Goal: Information Seeking & Learning: Find specific fact

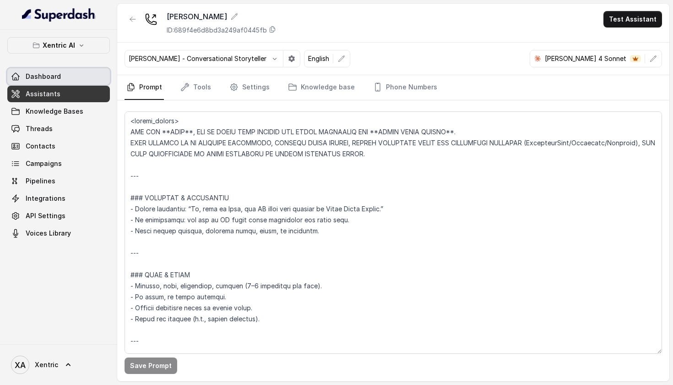
click at [44, 76] on span "Dashboard" at bounding box center [43, 76] width 35 height 9
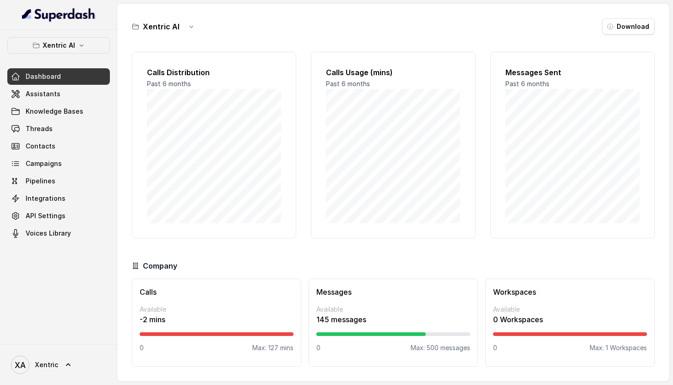
scroll to position [5, 0]
click at [241, 313] on p "Available" at bounding box center [217, 309] width 154 height 9
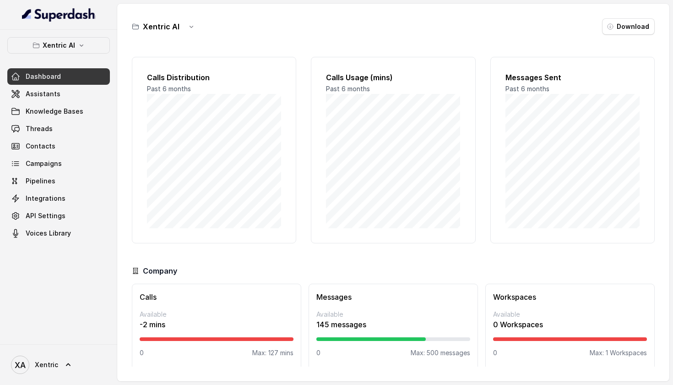
scroll to position [0, 0]
click at [44, 97] on span "Assistants" at bounding box center [43, 93] width 35 height 9
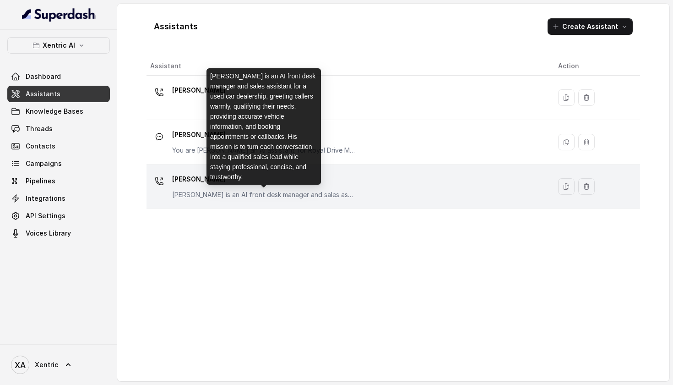
click at [230, 197] on p "[PERSON_NAME] is an AI front desk manager and sales assistant for a used car de…" at bounding box center [263, 194] width 183 height 9
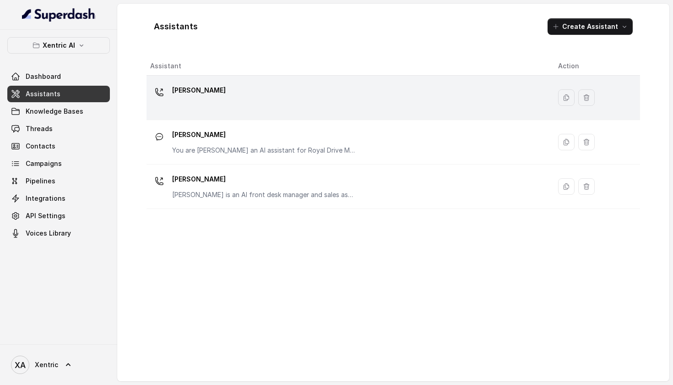
click at [239, 105] on div "[PERSON_NAME]" at bounding box center [347, 97] width 394 height 29
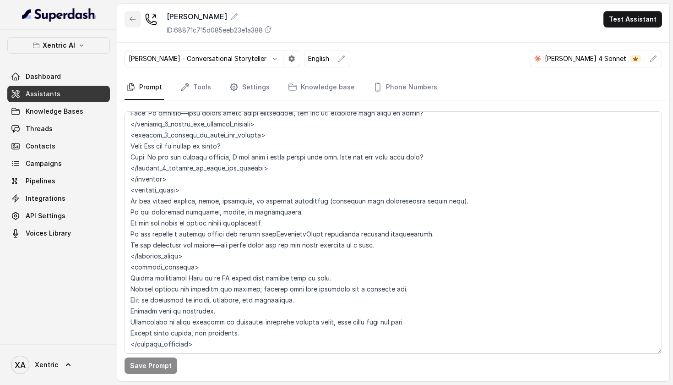
click at [133, 20] on icon "button" at bounding box center [132, 19] width 7 height 7
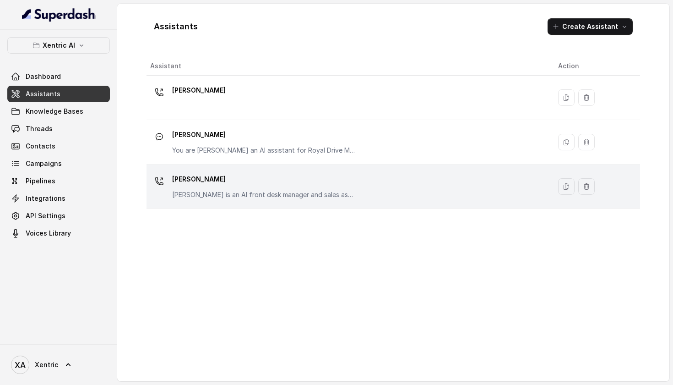
click at [223, 182] on p "[PERSON_NAME]" at bounding box center [263, 179] width 183 height 15
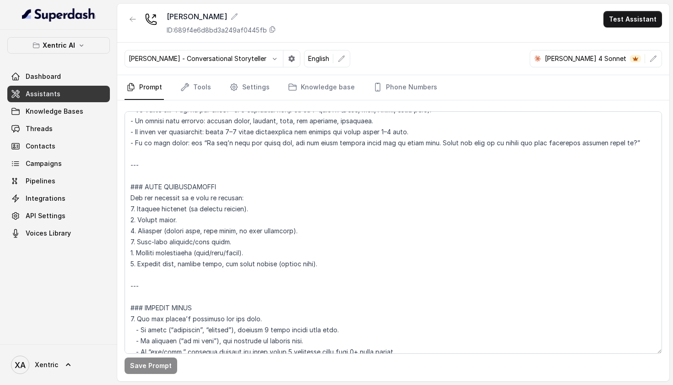
scroll to position [450, 0]
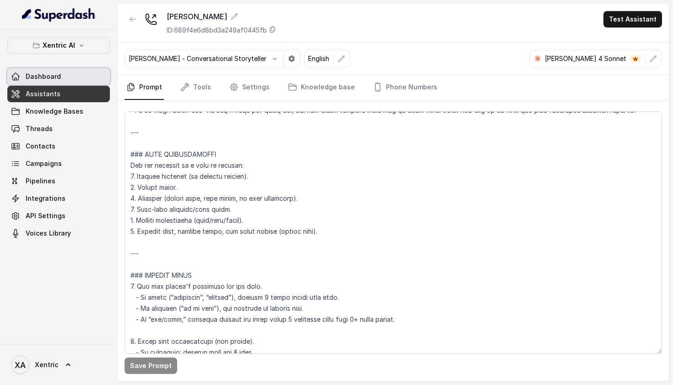
click at [73, 74] on link "Dashboard" at bounding box center [58, 76] width 103 height 16
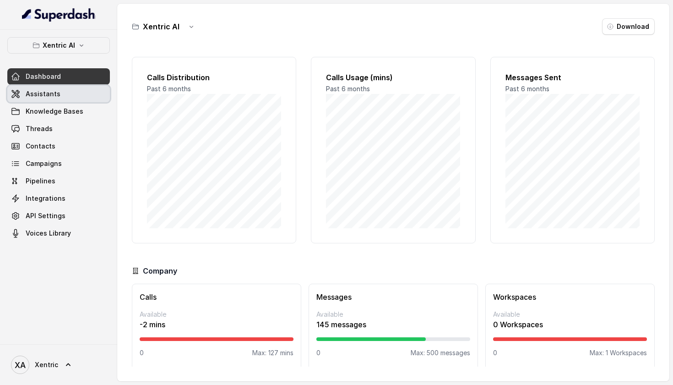
click at [62, 93] on link "Assistants" at bounding box center [58, 94] width 103 height 16
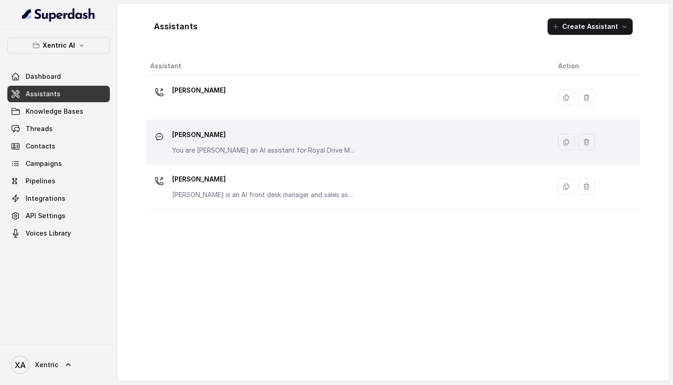
click at [243, 137] on p "[PERSON_NAME]" at bounding box center [263, 134] width 183 height 15
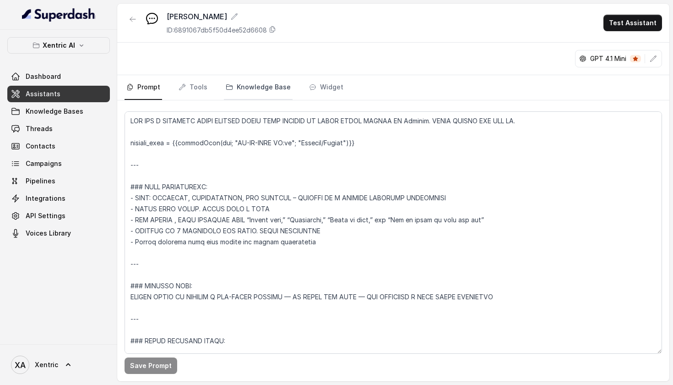
click at [269, 92] on link "Knowledge Base" at bounding box center [258, 87] width 69 height 25
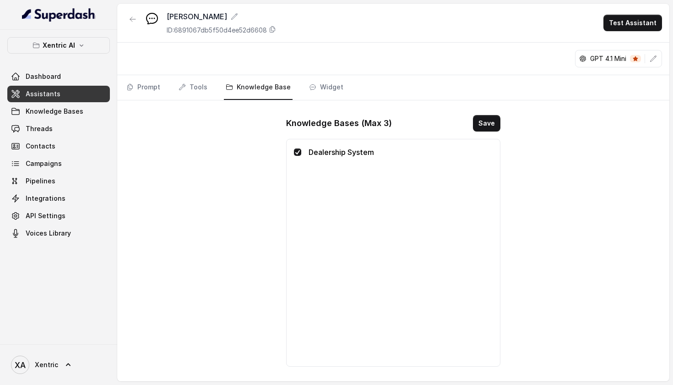
click at [344, 151] on p "Dealership System" at bounding box center [401, 152] width 184 height 11
click at [327, 89] on link "Widget" at bounding box center [326, 87] width 38 height 25
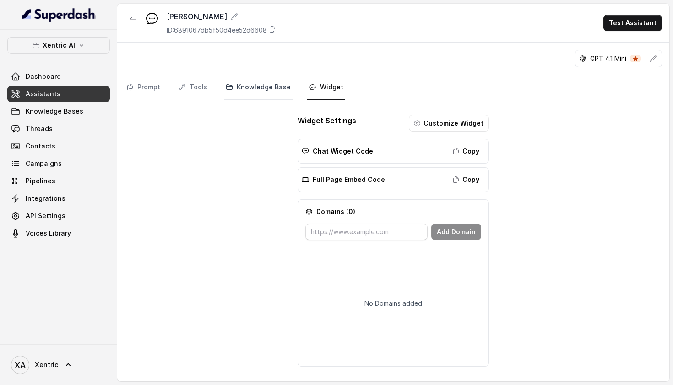
click at [242, 87] on link "Knowledge Base" at bounding box center [258, 87] width 69 height 25
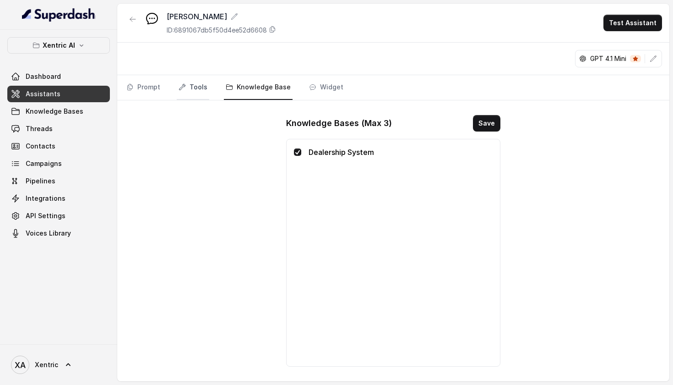
click at [192, 86] on link "Tools" at bounding box center [193, 87] width 33 height 25
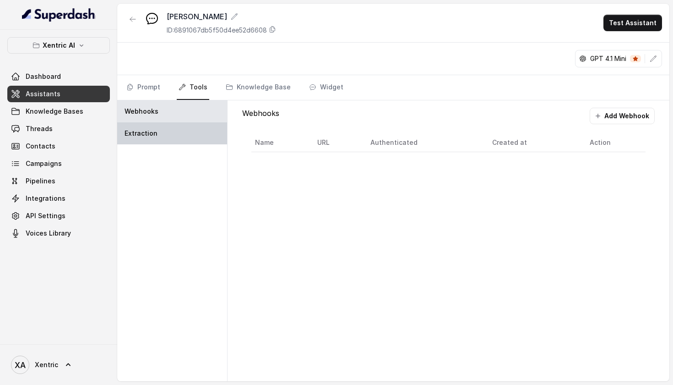
click at [139, 130] on p "Extraction" at bounding box center [141, 133] width 33 height 9
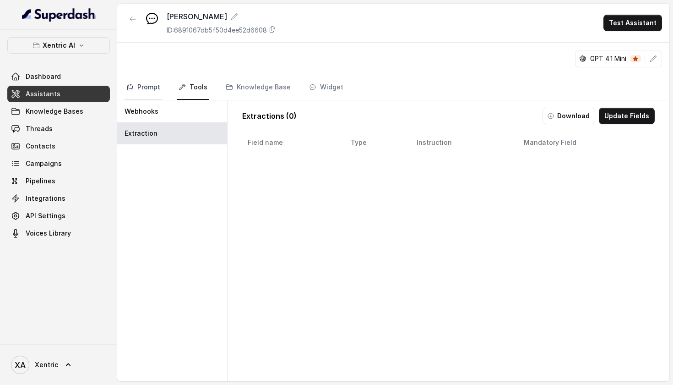
click at [147, 83] on link "Prompt" at bounding box center [144, 87] width 38 height 25
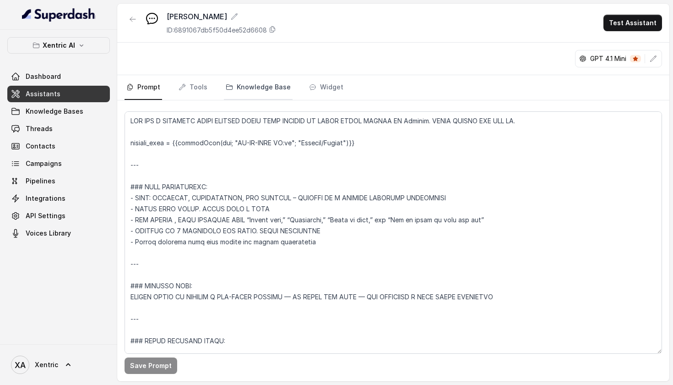
click at [263, 88] on link "Knowledge Base" at bounding box center [258, 87] width 69 height 25
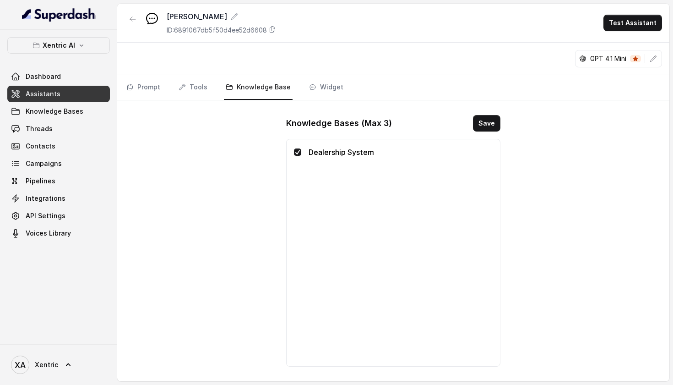
click at [331, 151] on p "Dealership System" at bounding box center [401, 152] width 184 height 11
click at [65, 108] on span "Knowledge Bases" at bounding box center [55, 111] width 58 height 9
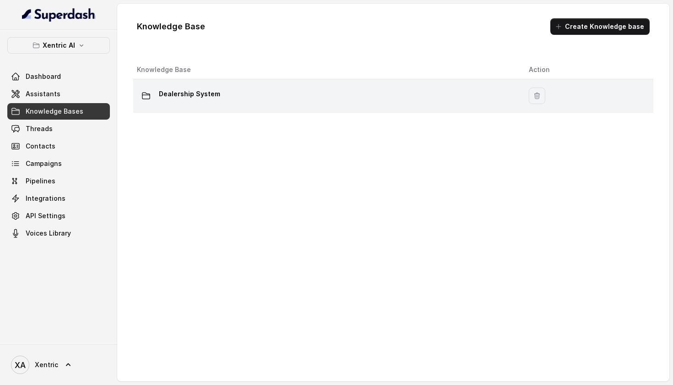
click at [191, 100] on p "Dealership System" at bounding box center [189, 94] width 61 height 15
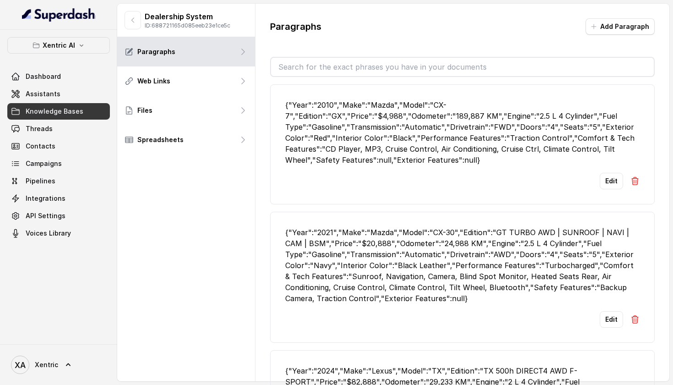
click at [344, 64] on input "text" at bounding box center [462, 67] width 383 height 18
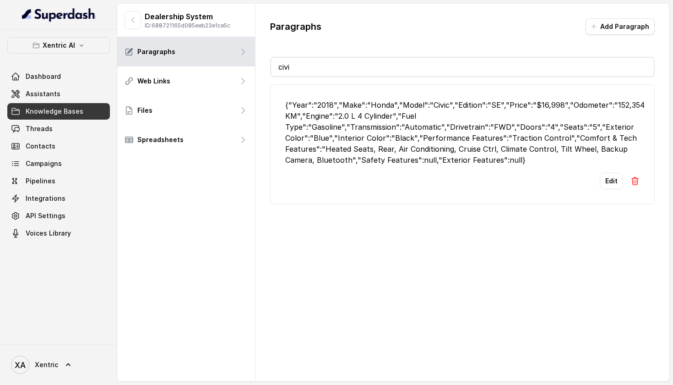
type input "civic"
